Goal: Manage account settings

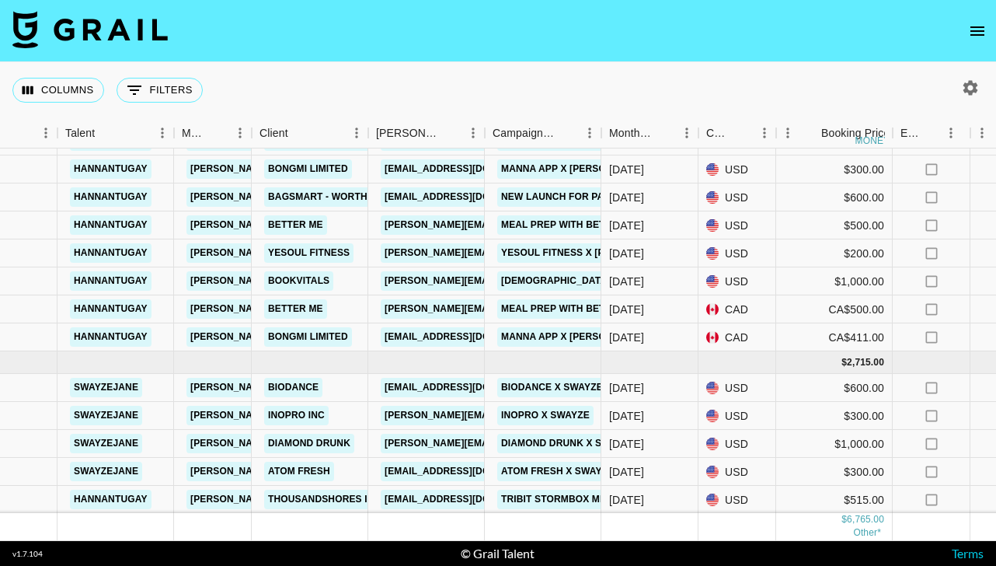
scroll to position [155, 267]
click at [309, 471] on link "Atom Fresh" at bounding box center [298, 471] width 70 height 19
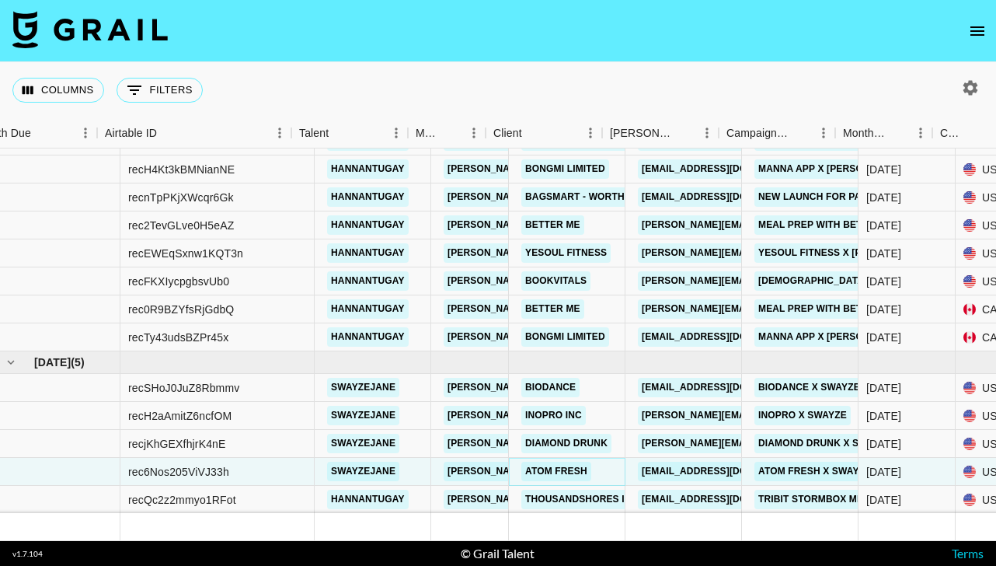
scroll to position [155, 0]
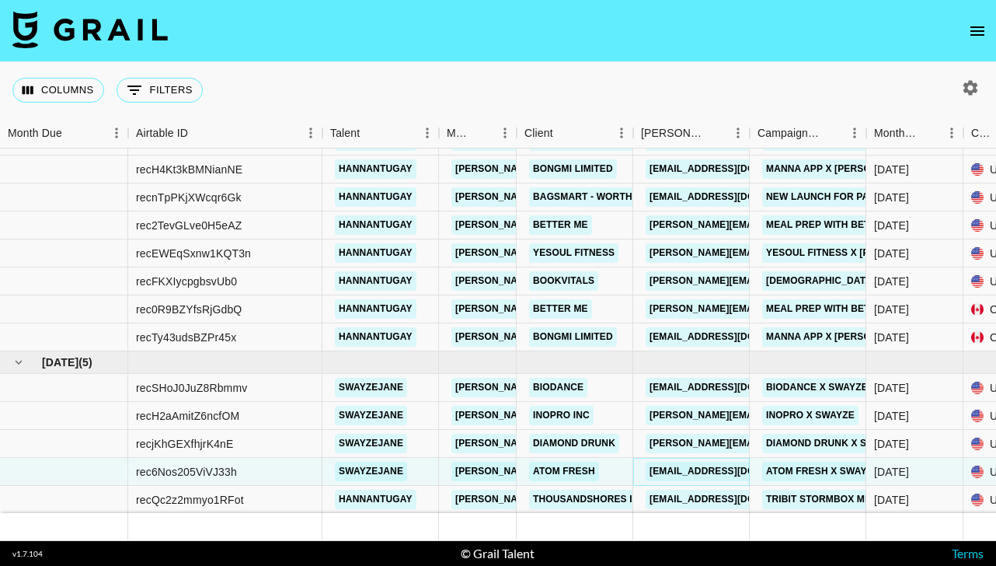
click at [679, 465] on link "[EMAIL_ADDRESS][DOMAIN_NAME]" at bounding box center [733, 471] width 174 height 19
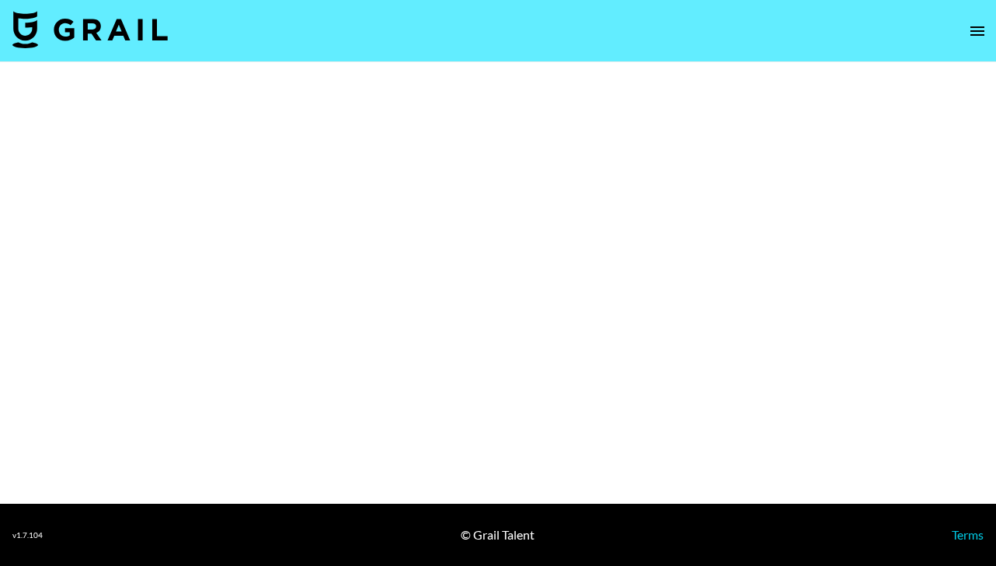
select select "Brand"
